Goal: Task Accomplishment & Management: Complete application form

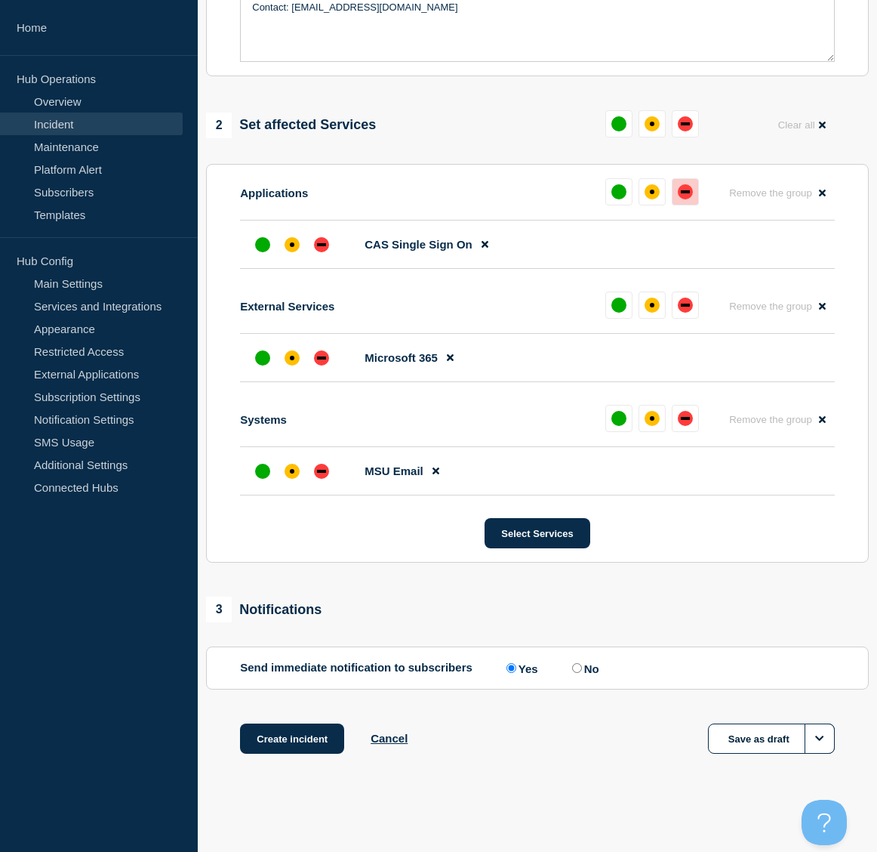
click at [685, 197] on div "down" at bounding box center [685, 191] width 15 height 15
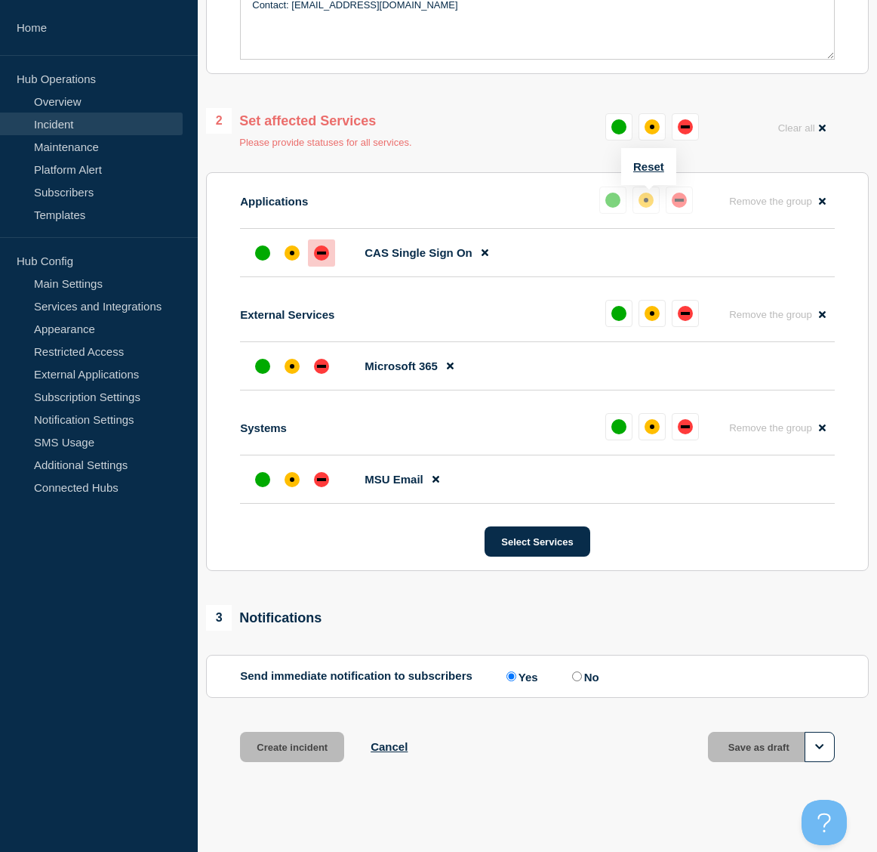
click at [676, 205] on div "down" at bounding box center [679, 200] width 15 height 15
click at [292, 255] on div "affected" at bounding box center [292, 253] width 5 height 5
click at [320, 257] on div "down" at bounding box center [321, 252] width 15 height 15
click at [318, 254] on div "down" at bounding box center [321, 252] width 9 height 3
click at [689, 319] on div "down" at bounding box center [685, 313] width 15 height 15
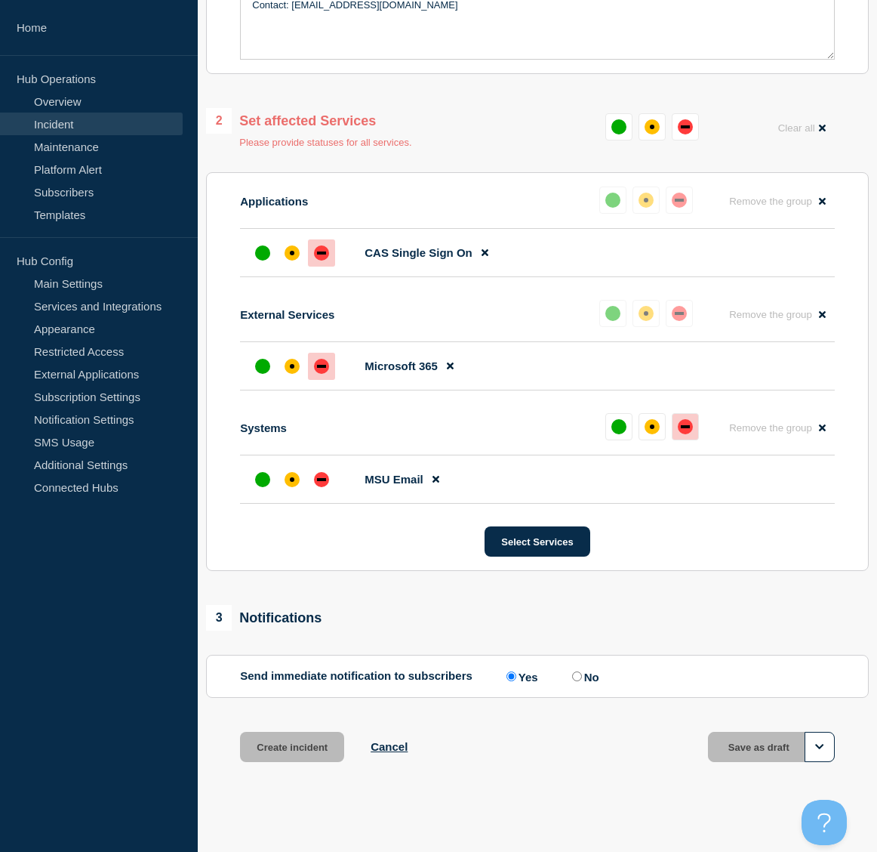
click at [688, 427] on div "down" at bounding box center [685, 426] width 15 height 15
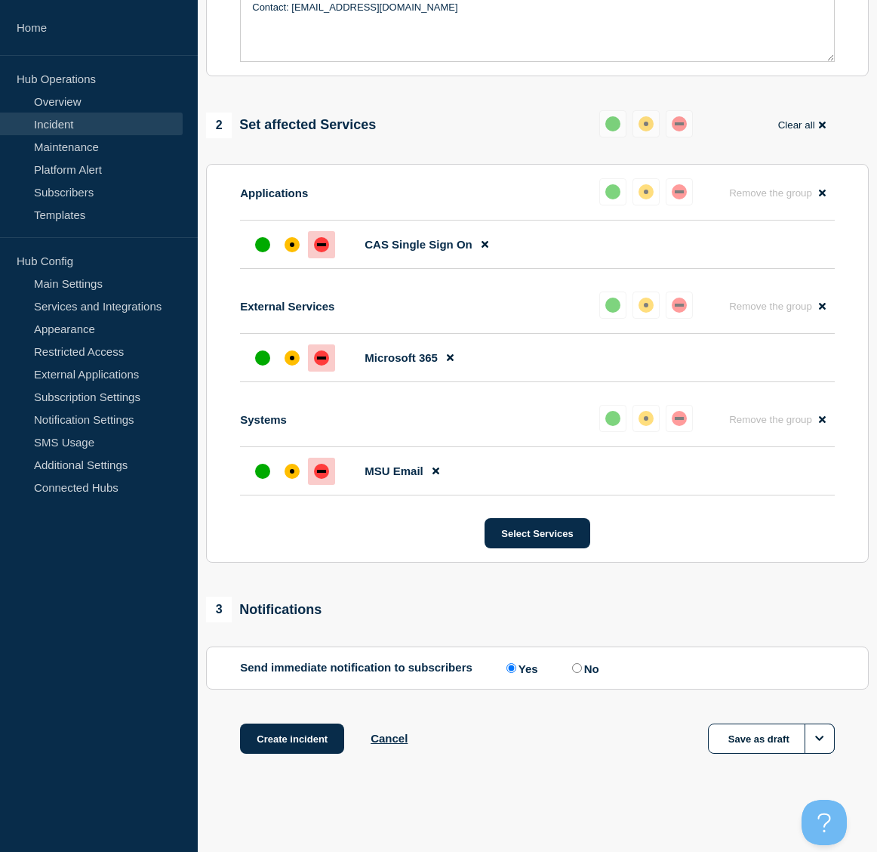
click at [797, 123] on button "Clear all" at bounding box center [802, 124] width 66 height 29
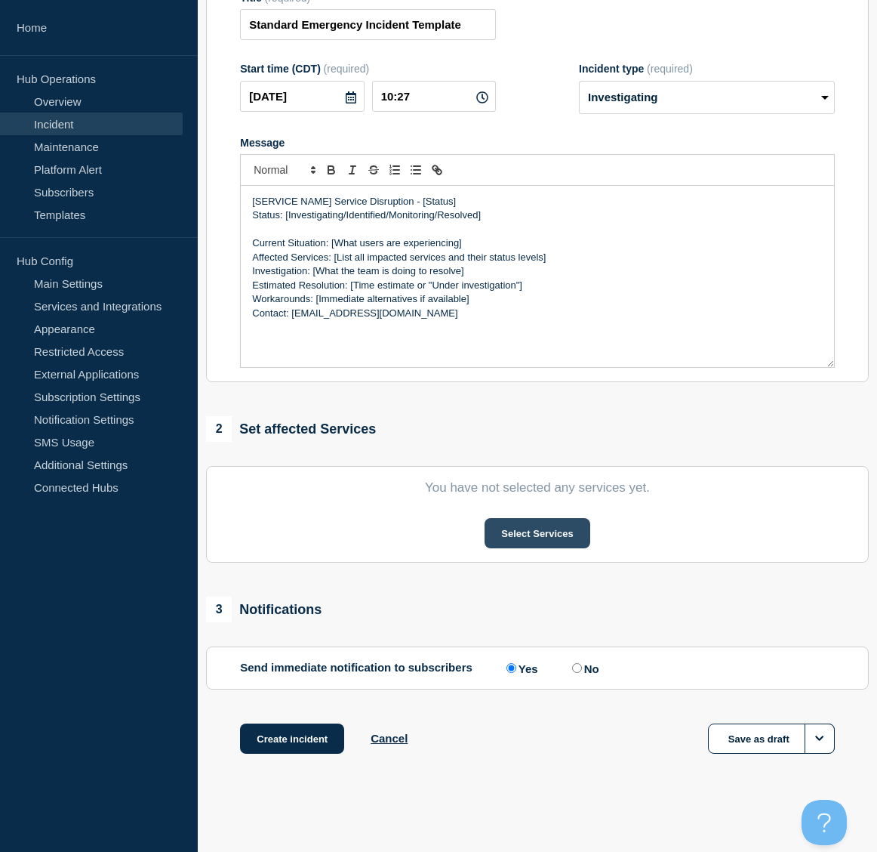
click at [559, 538] on button "Select Services" at bounding box center [537, 533] width 105 height 30
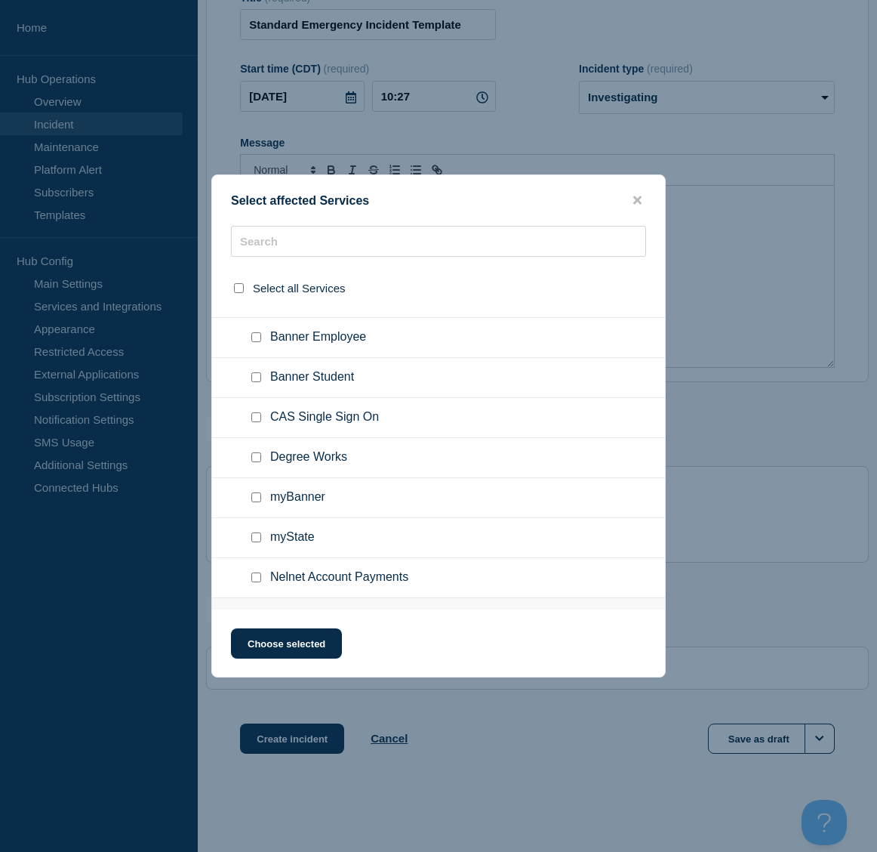
scroll to position [75, 0]
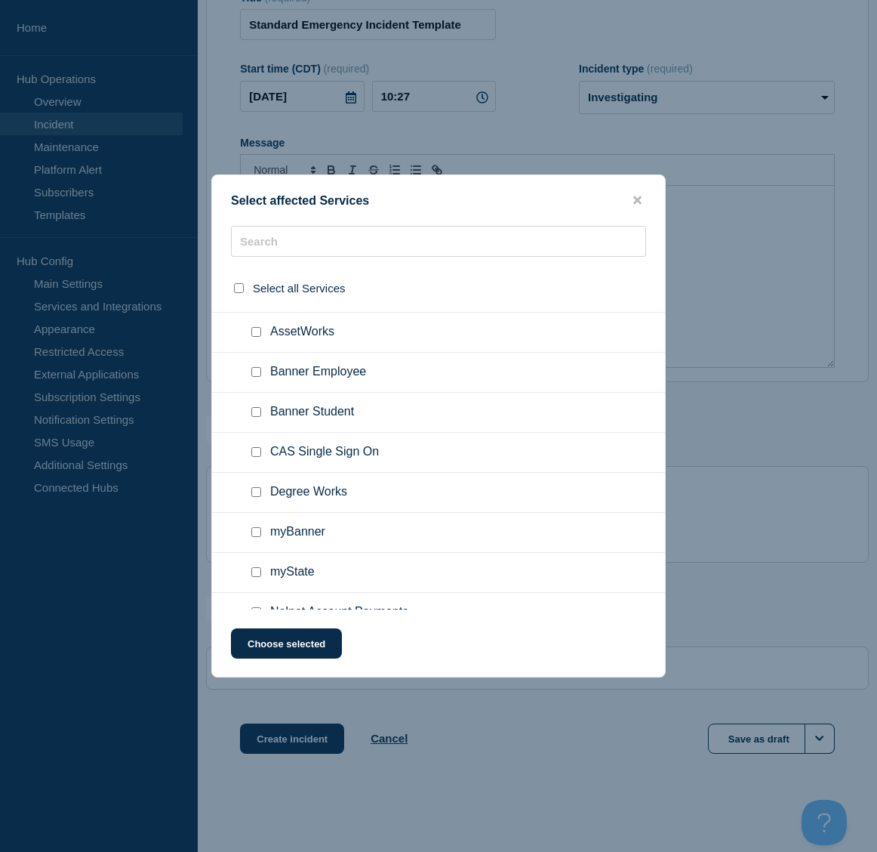
click at [258, 454] on input "CAS Single Sign On checkbox" at bounding box center [256, 452] width 10 height 10
checkbox input "true"
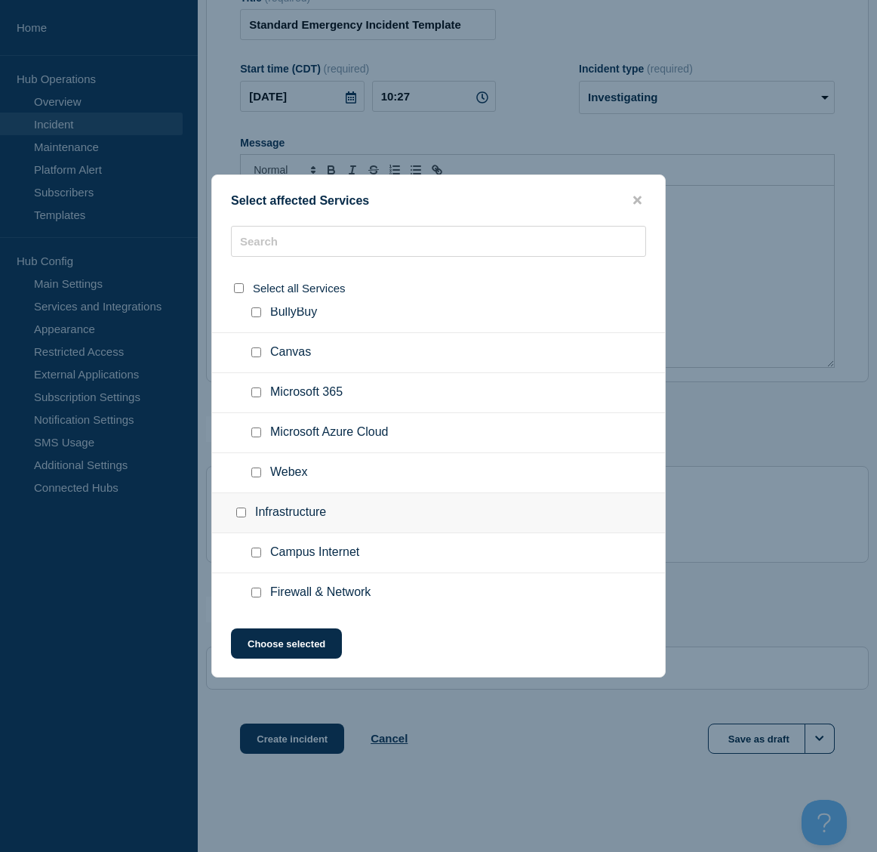
scroll to position [453, 0]
click at [248, 397] on div at bounding box center [259, 394] width 22 height 15
click at [254, 397] on input "Microsoft 365 checkbox" at bounding box center [256, 395] width 10 height 10
checkbox input "true"
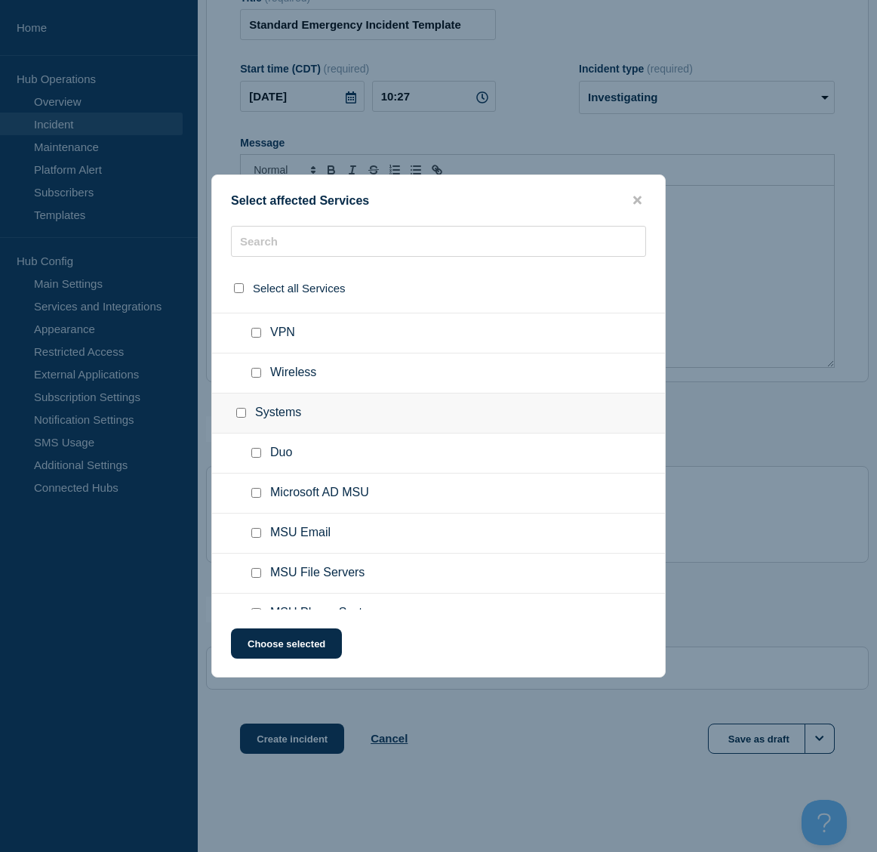
scroll to position [819, 0]
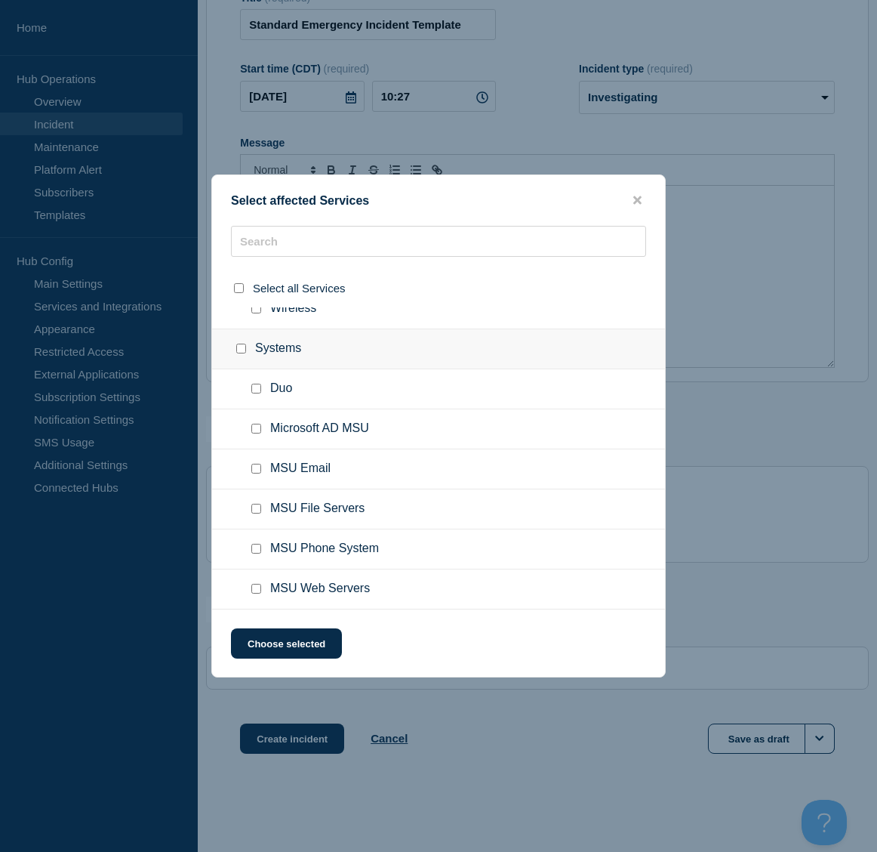
click at [254, 470] on input "MSU Email checkbox" at bounding box center [256, 469] width 10 height 10
checkbox input "true"
click at [294, 645] on button "Choose selected" at bounding box center [286, 643] width 111 height 30
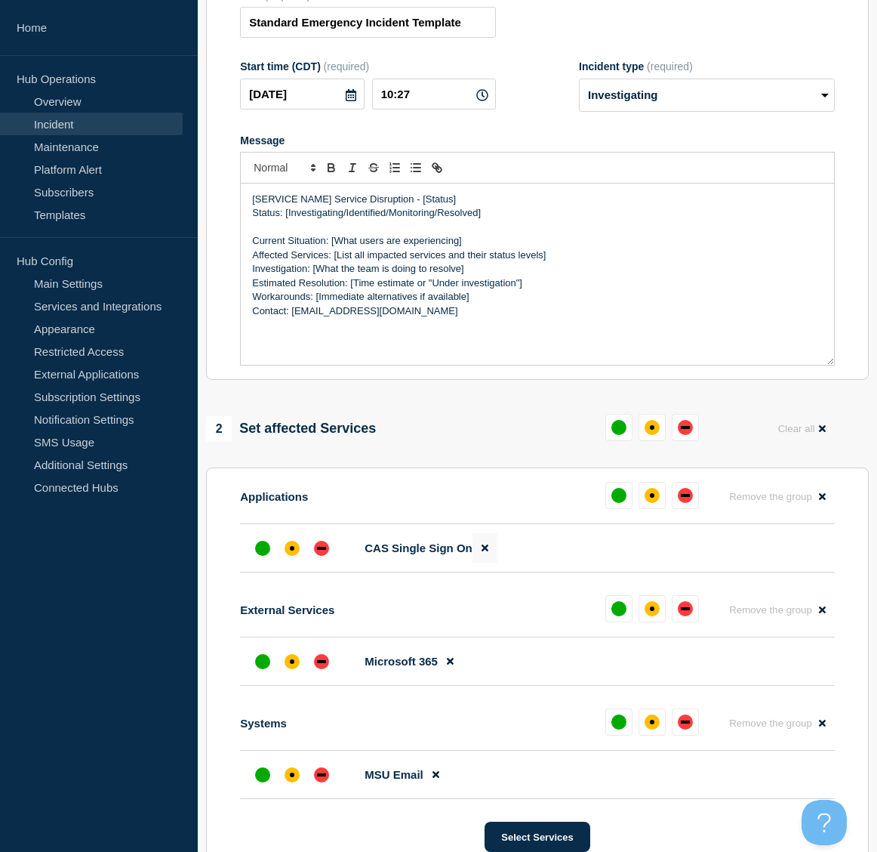
scroll to position [357, 0]
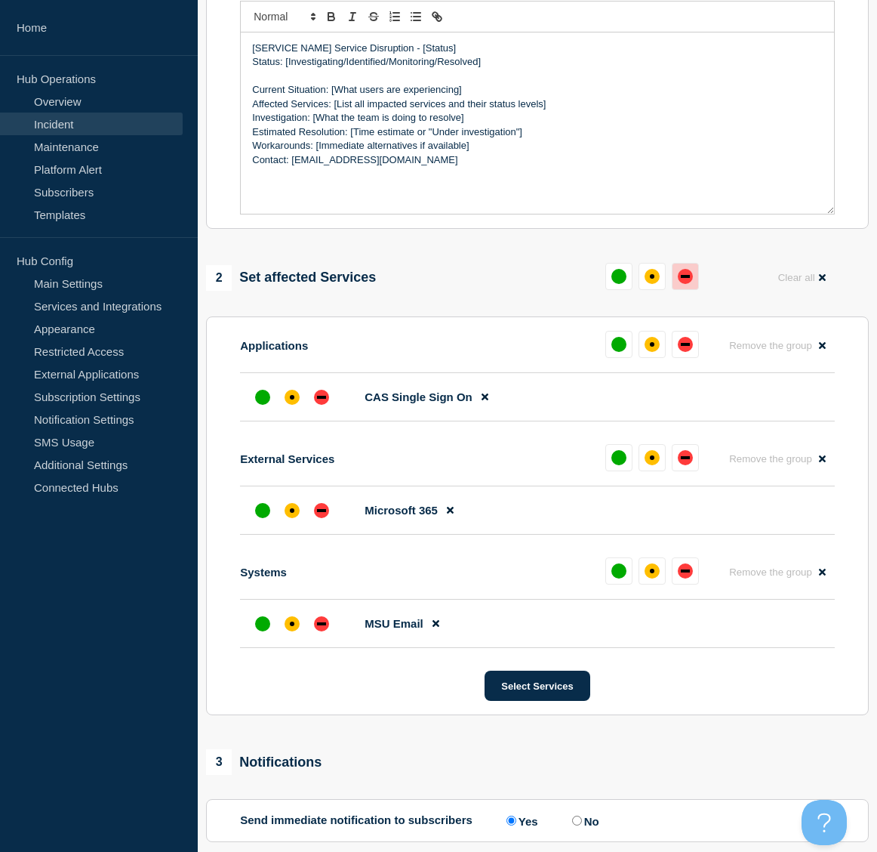
click at [692, 281] on div "down" at bounding box center [685, 276] width 15 height 15
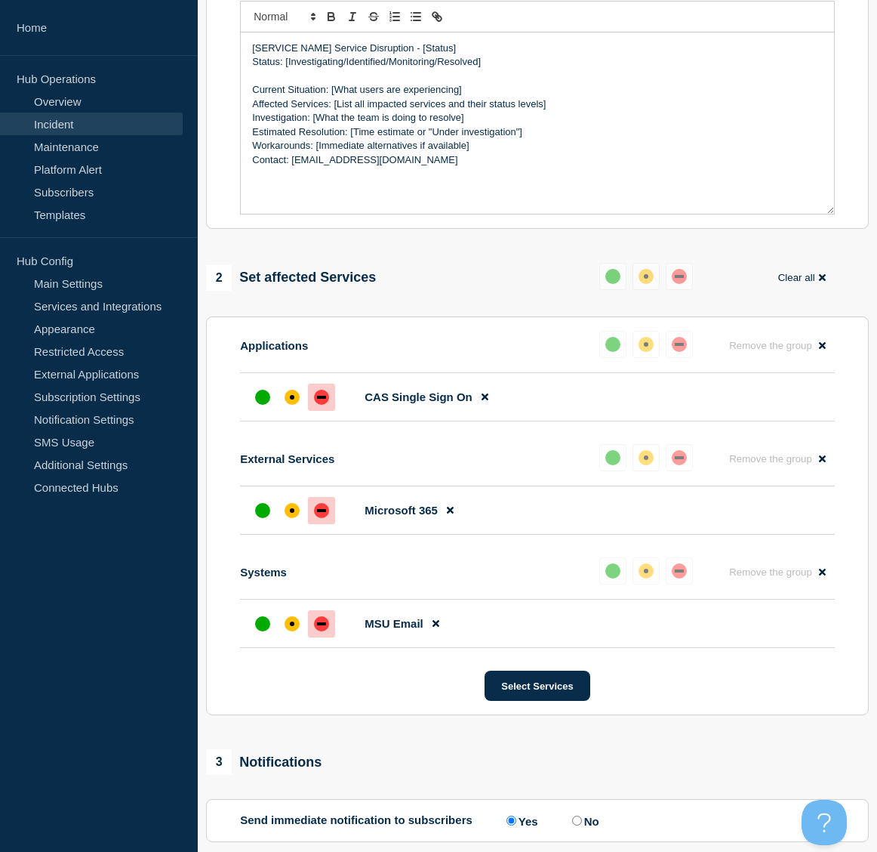
click at [795, 280] on button "Clear all" at bounding box center [802, 277] width 66 height 29
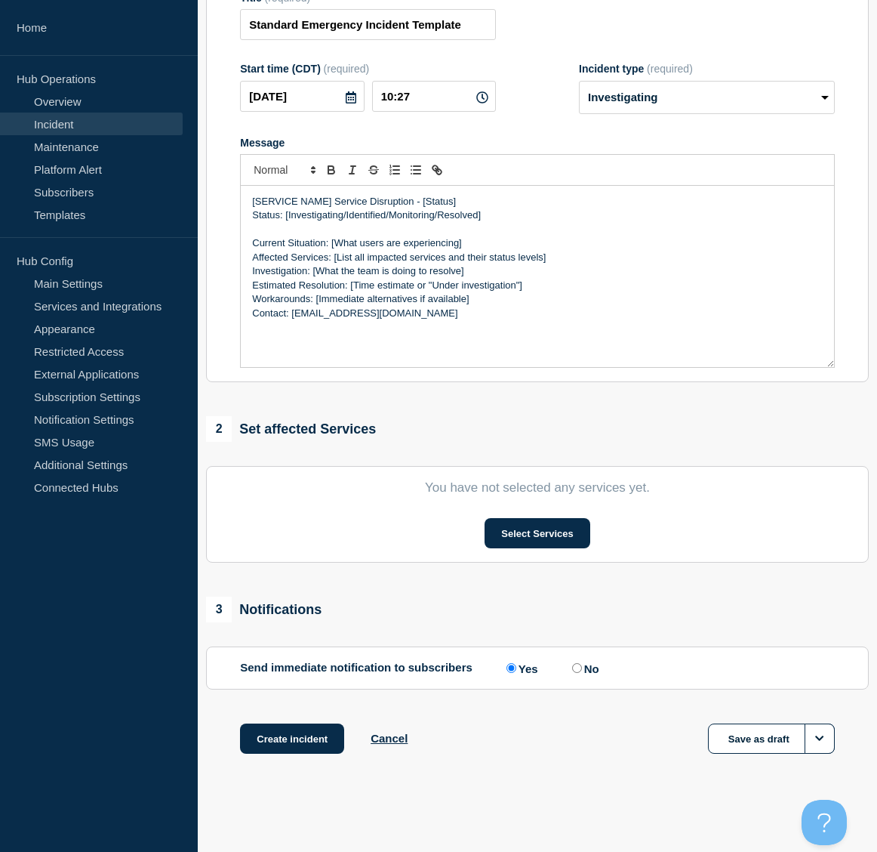
scroll to position [206, 0]
click at [529, 530] on button "Select Services" at bounding box center [537, 533] width 105 height 30
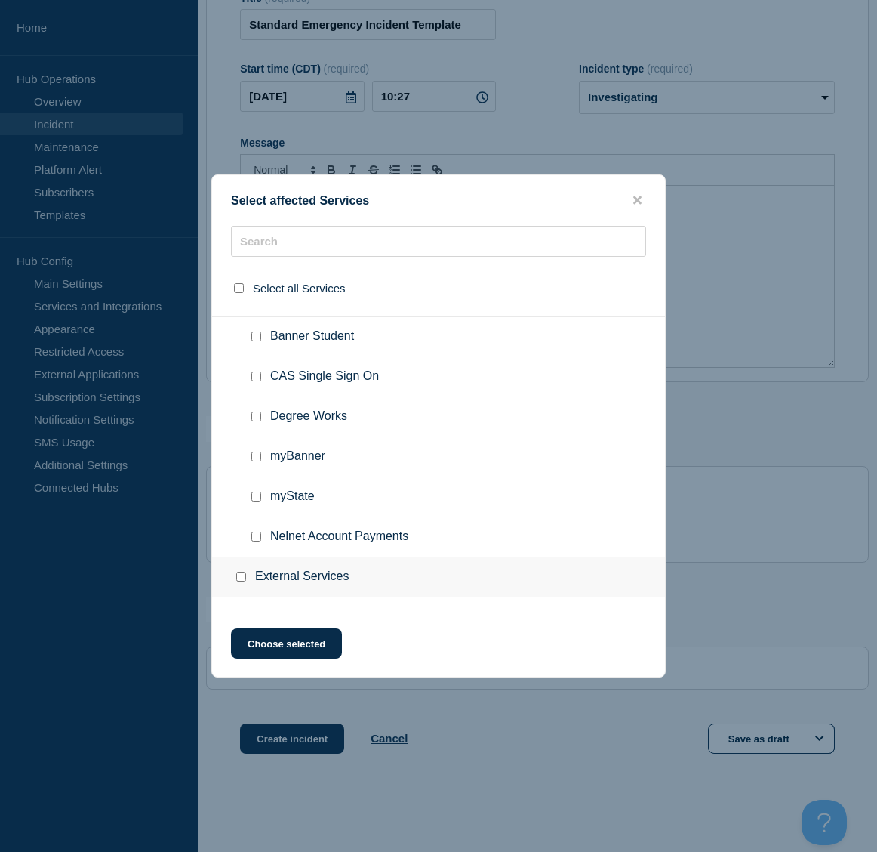
click at [254, 380] on input "CAS Single Sign On checkbox" at bounding box center [256, 376] width 10 height 10
checkbox input "true"
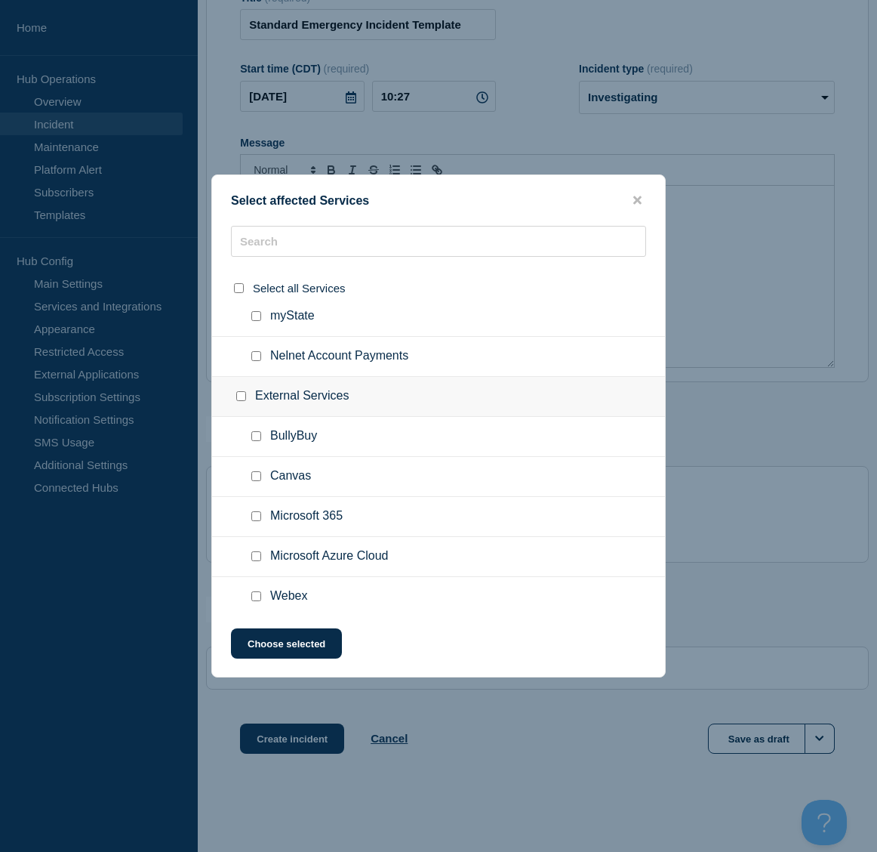
scroll to position [453, 0]
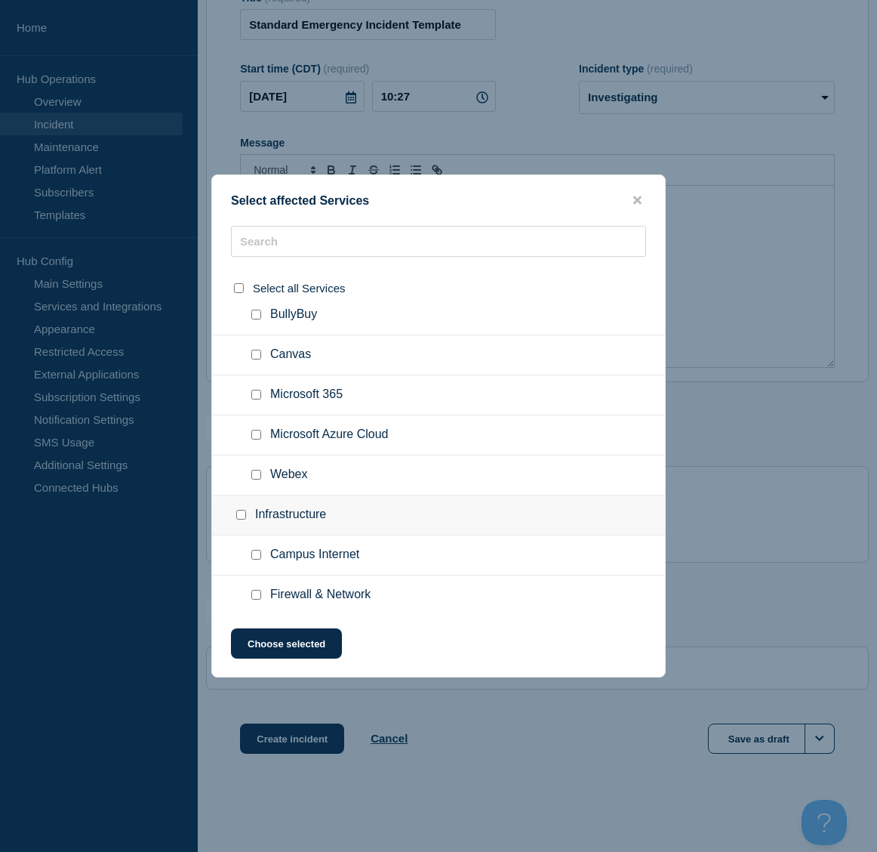
click at [254, 396] on input "Microsoft 365 checkbox" at bounding box center [256, 395] width 10 height 10
checkbox input "true"
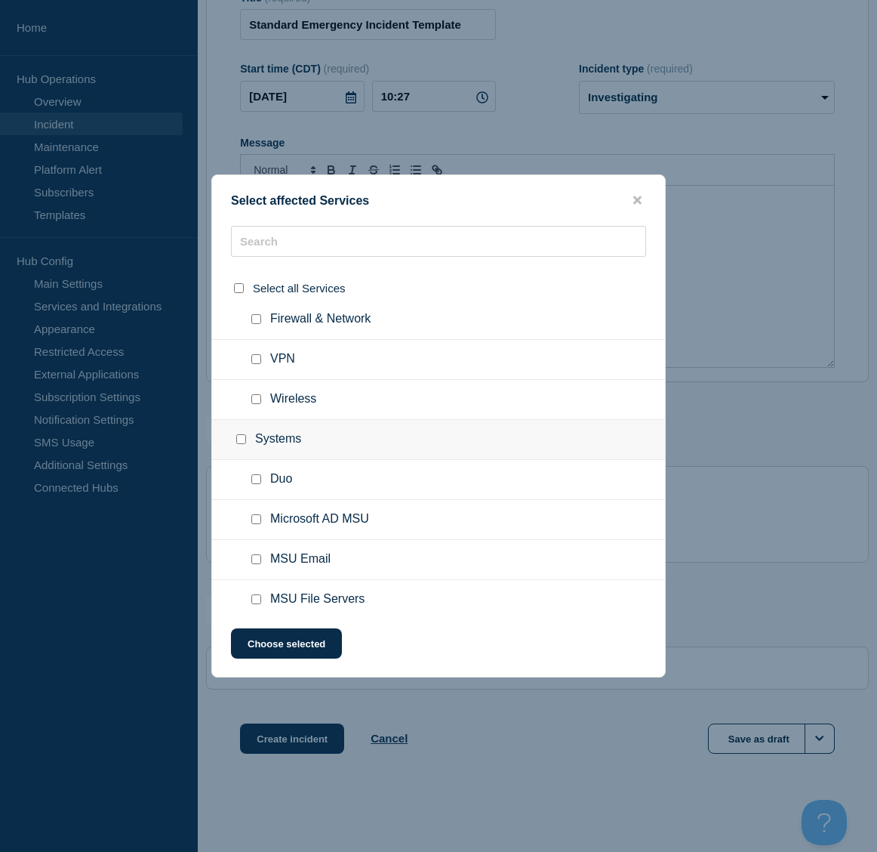
scroll to position [755, 0]
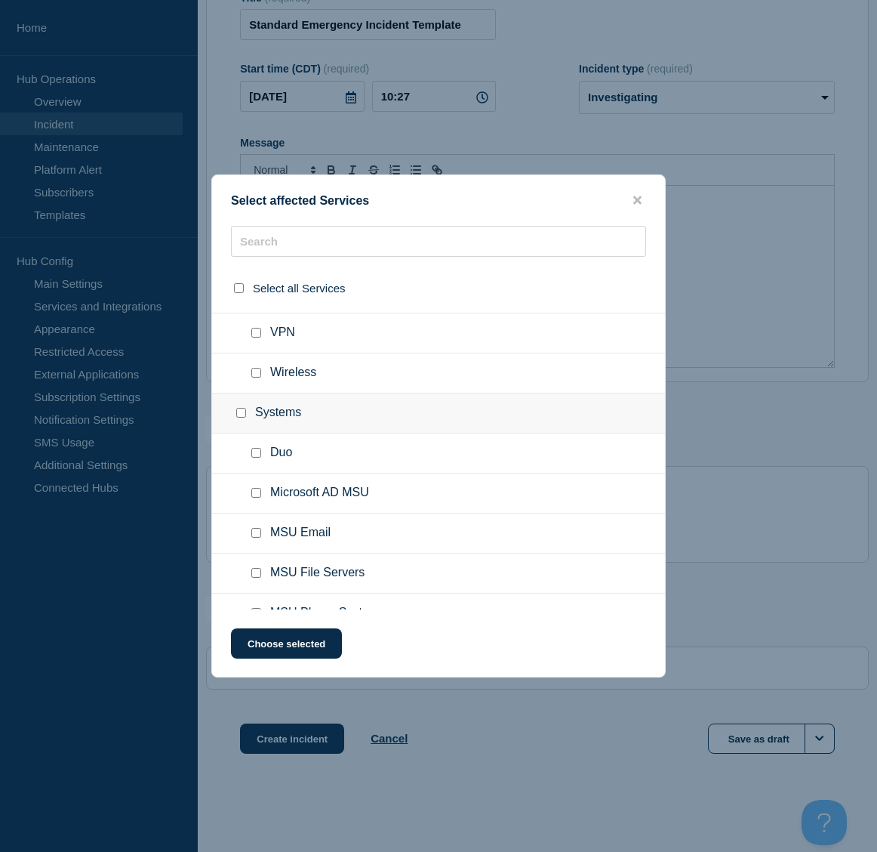
click at [254, 532] on input "MSU Email checkbox" at bounding box center [256, 533] width 10 height 10
checkbox input "true"
click at [301, 647] on button "Choose selected" at bounding box center [286, 643] width 111 height 30
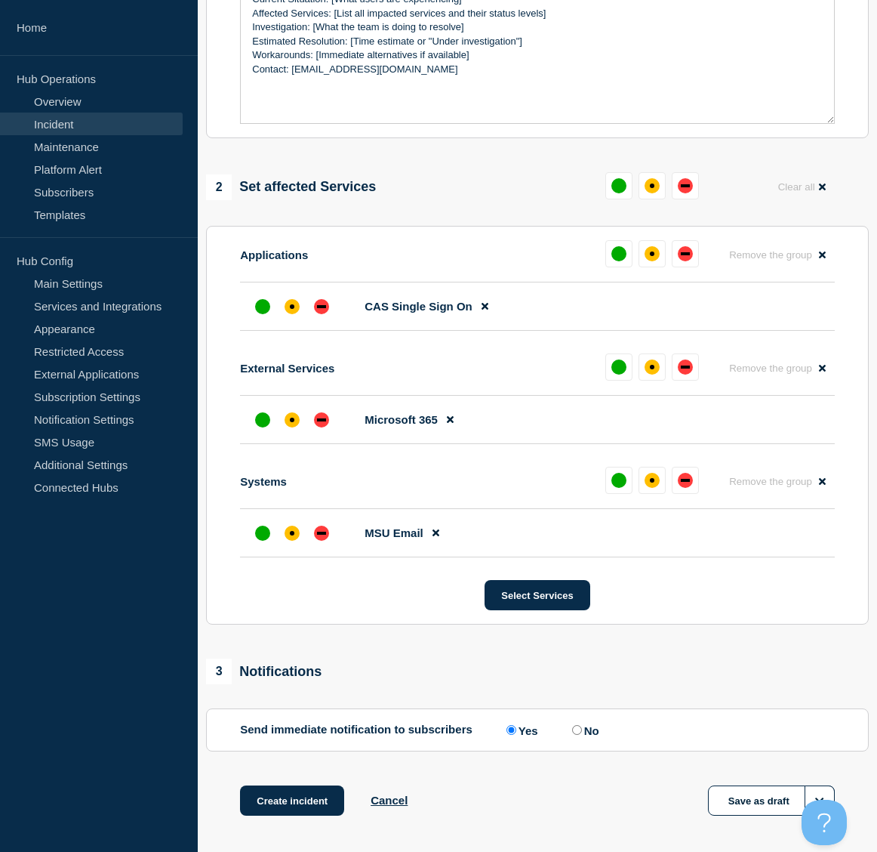
scroll to position [508, 0]
